Goal: Check status: Check status

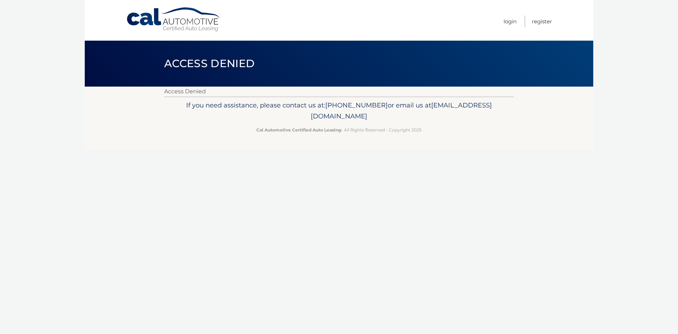
click at [517, 22] on ul "Login Register" at bounding box center [527, 20] width 48 height 41
click at [507, 20] on link "Login" at bounding box center [509, 22] width 13 height 12
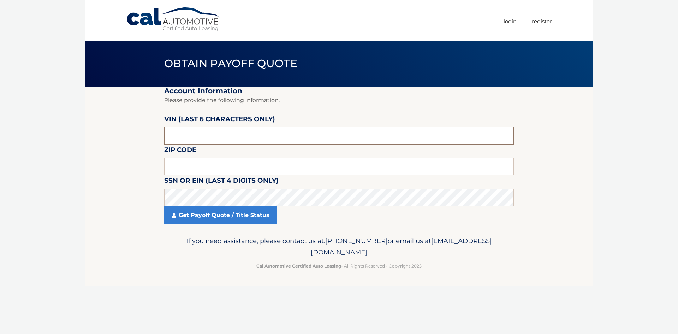
drag, startPoint x: 205, startPoint y: 135, endPoint x: 167, endPoint y: 139, distance: 38.0
click at [167, 139] on input "text" at bounding box center [339, 136] width 350 height 18
click at [214, 133] on input "text" at bounding box center [339, 136] width 350 height 18
drag, startPoint x: 214, startPoint y: 133, endPoint x: 143, endPoint y: 141, distance: 71.1
click at [143, 141] on section "Account Information Please provide the following information. VIN (last 6 chara…" at bounding box center [339, 160] width 508 height 146
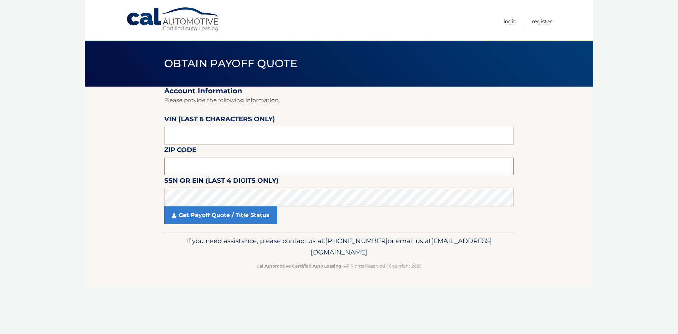
click at [193, 166] on input "text" at bounding box center [339, 166] width 350 height 18
type input "33401"
drag, startPoint x: 194, startPoint y: 137, endPoint x: 185, endPoint y: 136, distance: 9.2
click at [186, 136] on input "text" at bounding box center [339, 136] width 350 height 18
paste input "946363"
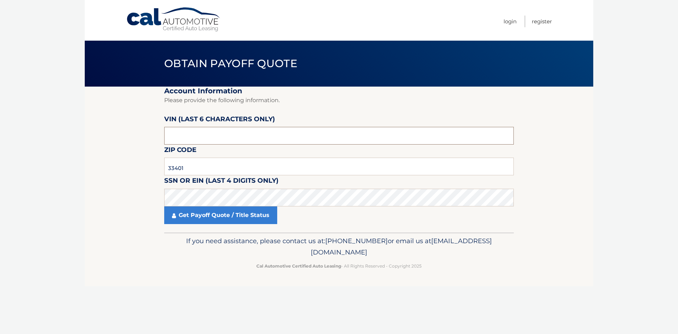
type input "946363"
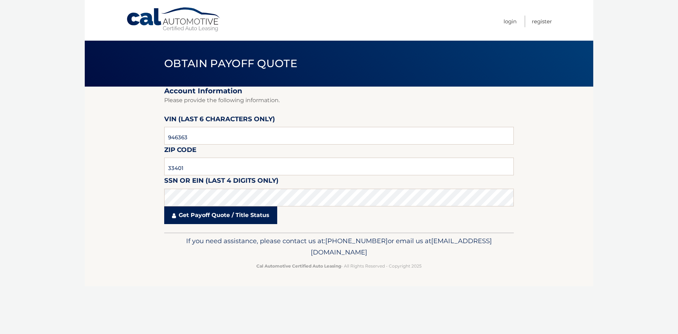
click at [220, 215] on link "Get Payoff Quote / Title Status" at bounding box center [220, 215] width 113 height 18
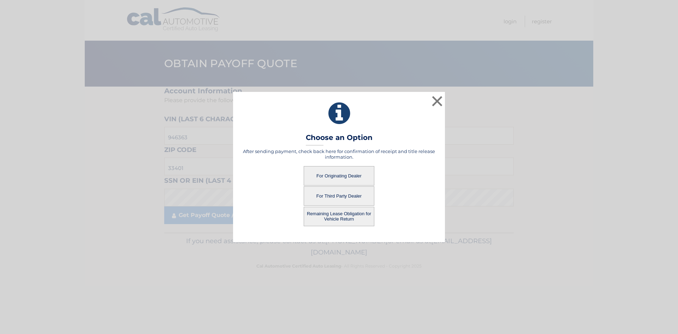
click at [334, 176] on button "For Originating Dealer" at bounding box center [339, 175] width 71 height 19
click at [345, 178] on button "For Originating Dealer" at bounding box center [339, 175] width 71 height 19
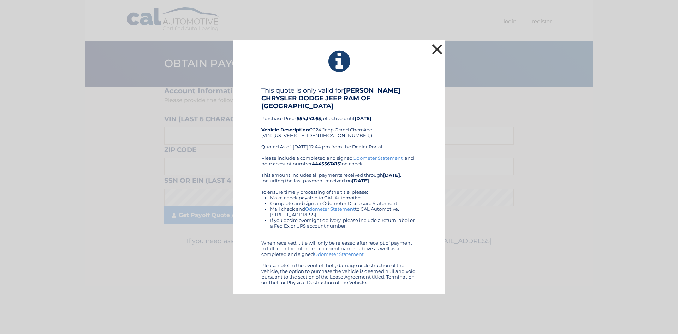
drag, startPoint x: 438, startPoint y: 53, endPoint x: 458, endPoint y: 37, distance: 25.1
click at [438, 53] on button "×" at bounding box center [437, 49] width 14 height 14
